Goal: Navigation & Orientation: Find specific page/section

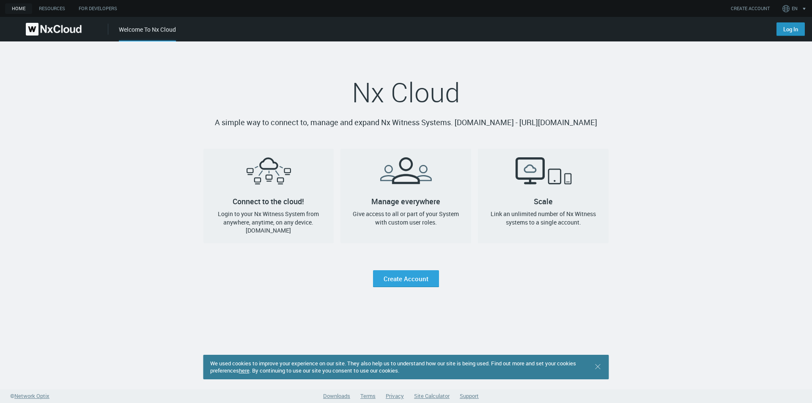
click at [785, 30] on link "Log In" at bounding box center [791, 29] width 28 height 14
